Goal: Transaction & Acquisition: Purchase product/service

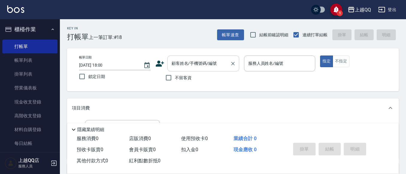
click at [197, 59] on input "顧客姓名/手機號碼/編號" at bounding box center [198, 63] width 57 height 10
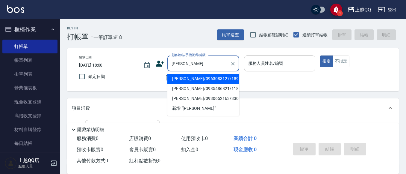
click at [199, 80] on li "[PERSON_NAME]/0963083127/1892" at bounding box center [203, 79] width 72 height 10
type input "[PERSON_NAME]/0963083127/1892"
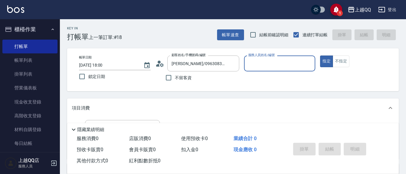
type input "欣樺-6"
click at [159, 64] on icon at bounding box center [159, 63] width 9 height 9
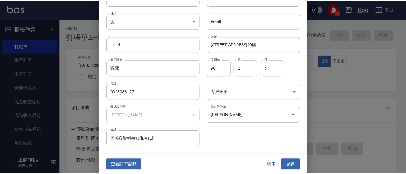
scroll to position [34, 0]
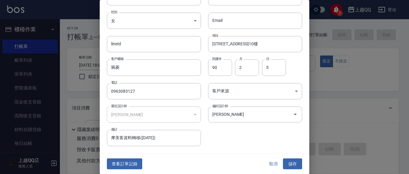
click at [135, 157] on div "查看訂單記錄 取消 儲存" at bounding box center [205, 163] width 210 height 21
click at [134, 162] on button "查看訂單記錄" at bounding box center [124, 163] width 35 height 11
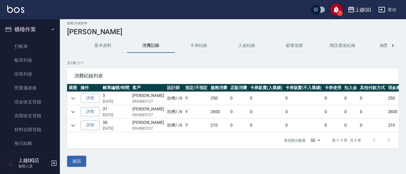
scroll to position [10, 0]
click at [73, 108] on icon "expand row" at bounding box center [72, 111] width 7 height 7
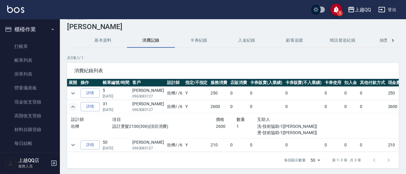
scroll to position [35, 0]
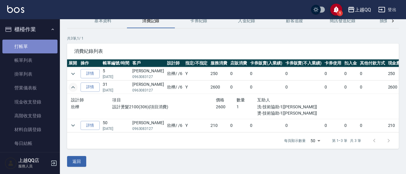
click at [37, 49] on link "打帳單" at bounding box center [29, 47] width 55 height 14
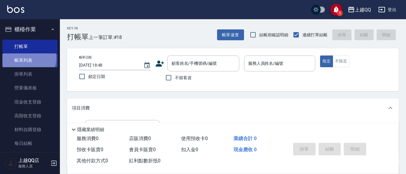
click at [27, 58] on link "帳單列表" at bounding box center [29, 60] width 55 height 14
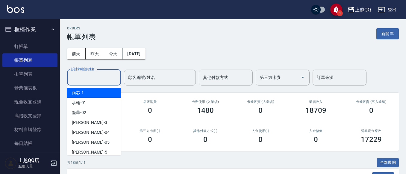
click at [72, 79] on input "設計師編號/姓名" at bounding box center [94, 77] width 49 height 10
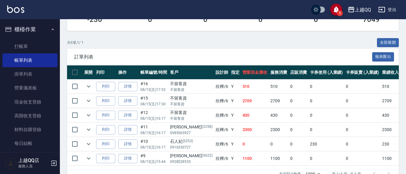
scroll to position [140, 0]
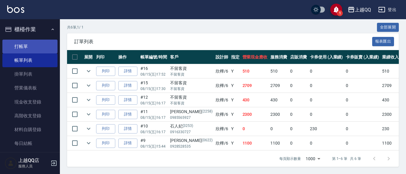
type input "欣樺-6"
click at [31, 41] on link "打帳單" at bounding box center [29, 47] width 55 height 14
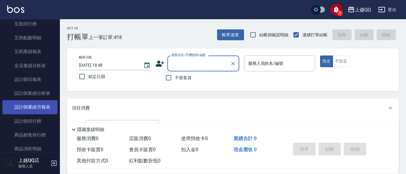
scroll to position [240, 0]
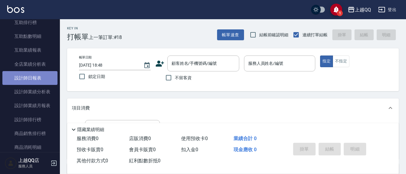
click at [36, 79] on link "設計師日報表" at bounding box center [29, 78] width 55 height 14
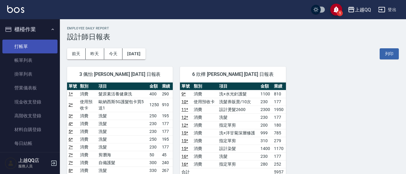
click at [13, 44] on link "打帳單" at bounding box center [29, 47] width 55 height 14
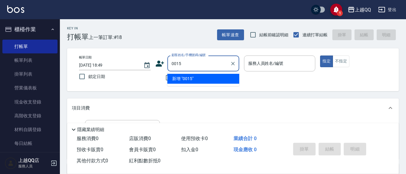
type input "0015"
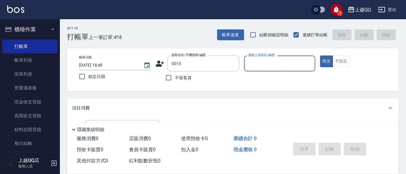
click at [320, 55] on button "指定" at bounding box center [326, 61] width 13 height 12
type button "true"
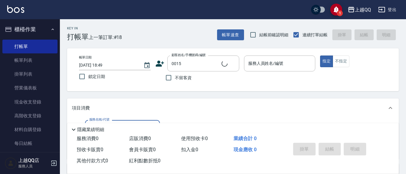
type input "[PERSON_NAME]/0955020415/0015"
type input "佩怡-3"
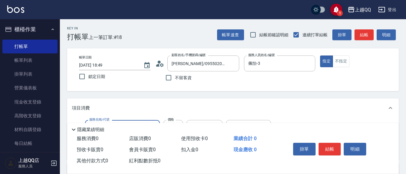
type input "免費護髮(522)"
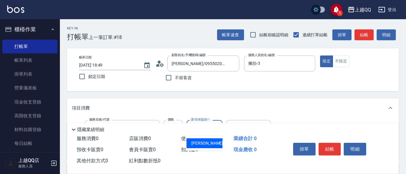
type input "[PERSON_NAME]5"
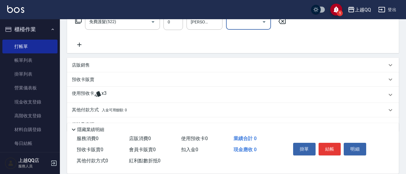
scroll to position [121, 0]
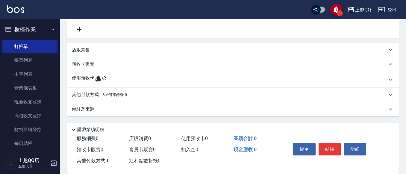
click at [91, 79] on p "使用預收卡" at bounding box center [83, 79] width 22 height 9
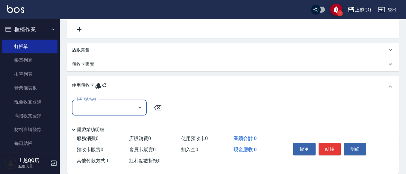
scroll to position [0, 0]
click at [132, 110] on input "卡券代號/名稱" at bounding box center [105, 107] width 60 height 10
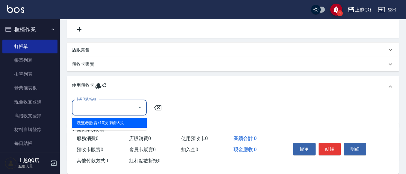
click at [126, 125] on div "洗髮券販賣/10次 剩餘3張" at bounding box center [109, 123] width 75 height 10
type input "洗髮券販賣/10次"
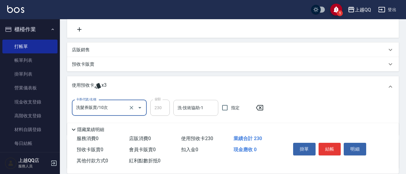
click at [177, 113] on input "洗-技術協助-1" at bounding box center [196, 107] width 40 height 10
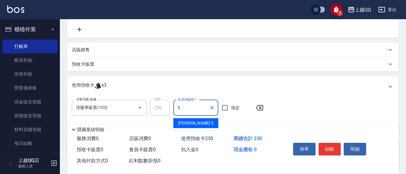
type input "[PERSON_NAME]5"
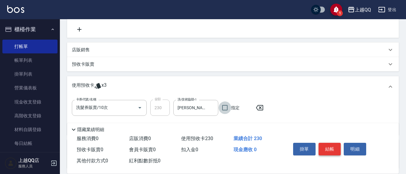
drag, startPoint x: 329, startPoint y: 138, endPoint x: 331, endPoint y: 145, distance: 7.3
click at [330, 140] on div "掛單 結帳 明細" at bounding box center [330, 149] width 78 height 19
click at [331, 145] on button "結帳" at bounding box center [330, 149] width 22 height 13
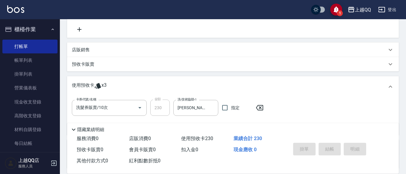
type input "[DATE] 18:55"
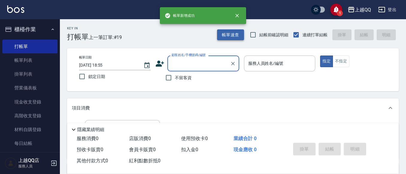
click at [236, 35] on button "帳單速查" at bounding box center [230, 34] width 27 height 11
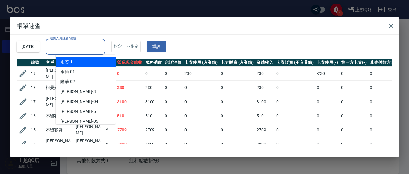
click at [103, 42] on input "服務人員姓名/編號" at bounding box center [75, 46] width 55 height 10
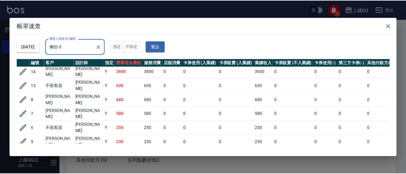
scroll to position [43, 0]
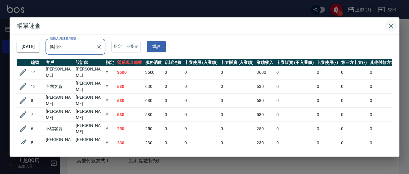
type input "佩怡-3"
click at [393, 28] on icon "button" at bounding box center [391, 25] width 7 height 7
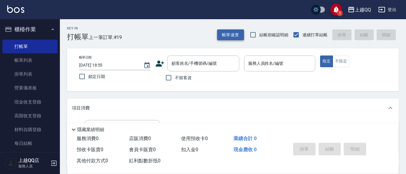
click at [239, 36] on button "帳單速查" at bounding box center [230, 34] width 27 height 11
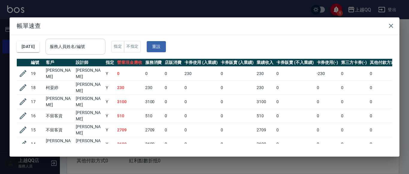
click at [103, 49] on input "服務人員姓名/編號" at bounding box center [75, 46] width 55 height 10
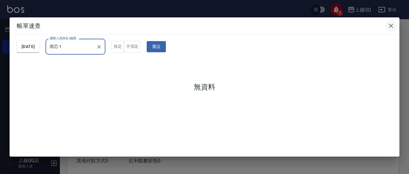
type input "雨芯-1"
click at [393, 24] on icon "button" at bounding box center [391, 25] width 7 height 7
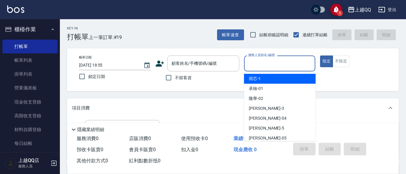
click at [279, 67] on input "服務人員姓名/編號" at bounding box center [280, 63] width 66 height 10
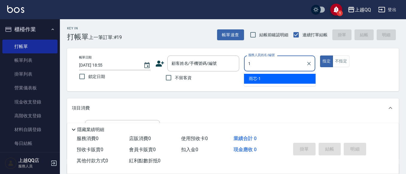
type input "雨芯-1"
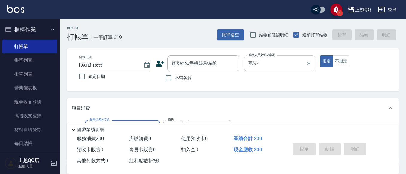
type input "洗髮(101)"
type input "230"
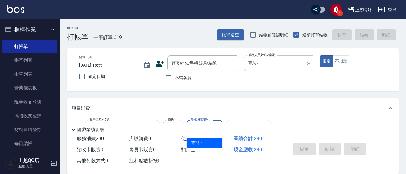
type input "雨芯-1"
type input "不指定單剪(202)"
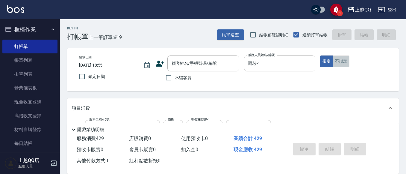
click at [335, 63] on button "不指定" at bounding box center [341, 61] width 17 height 12
click at [188, 77] on span "不留客資" at bounding box center [183, 78] width 17 height 6
click at [175, 77] on input "不留客資" at bounding box center [168, 77] width 13 height 13
checkbox input "true"
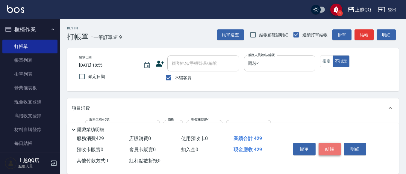
click at [326, 146] on button "結帳" at bounding box center [330, 149] width 22 height 13
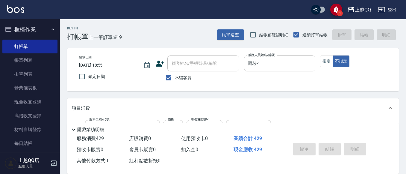
type input "[DATE] 18:58"
